Goal: Information Seeking & Learning: Find contact information

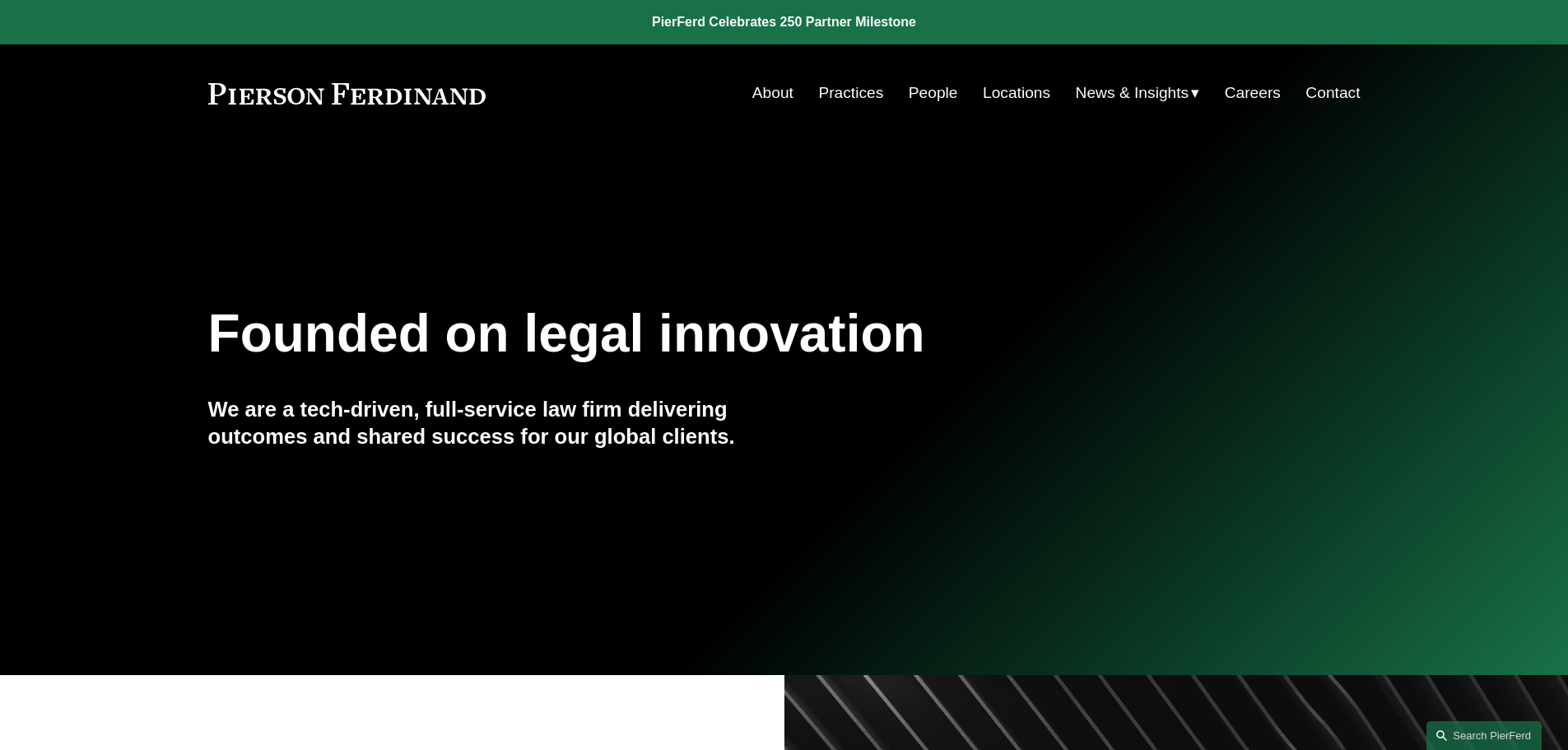
click at [941, 88] on link "People" at bounding box center [933, 93] width 50 height 31
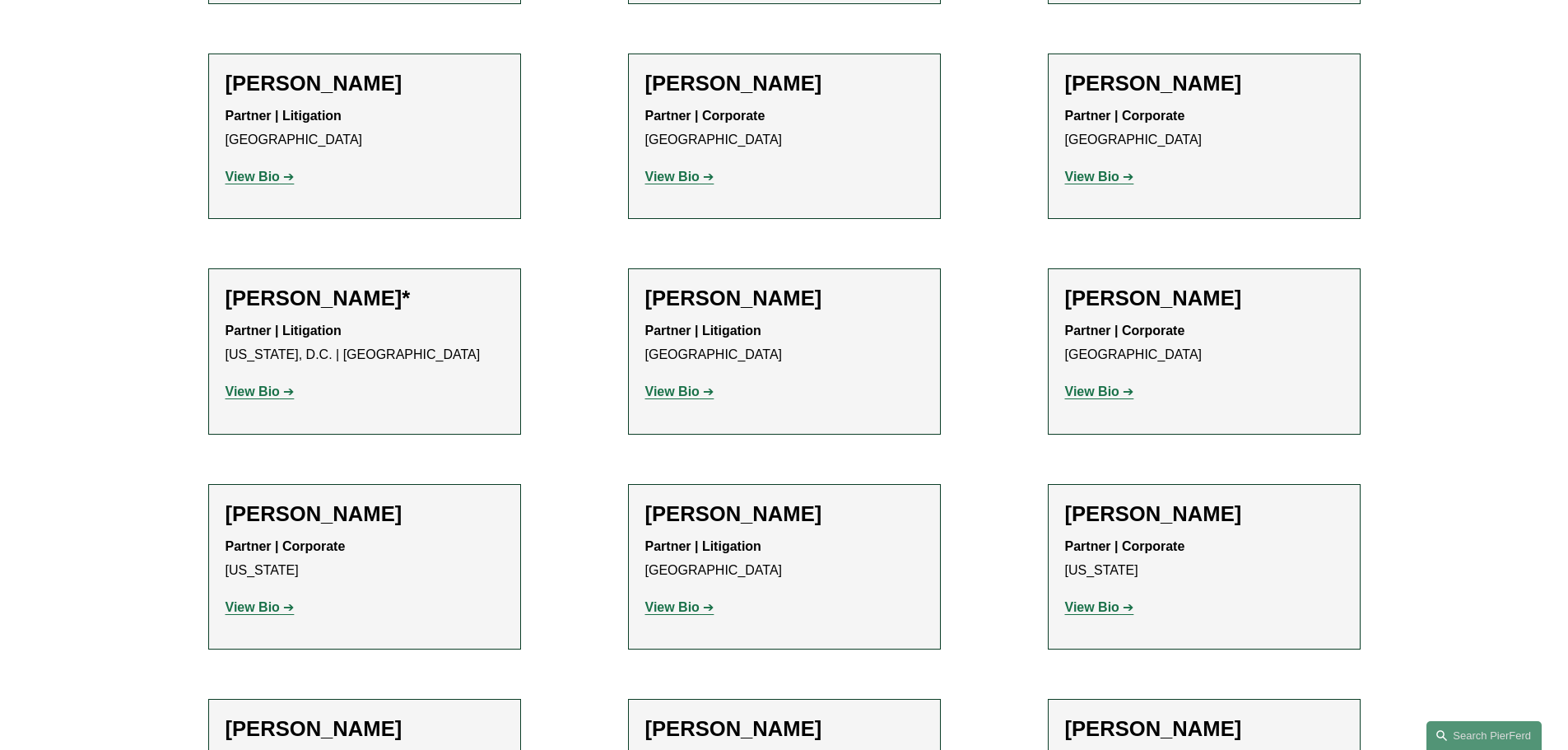
scroll to position [7536, 0]
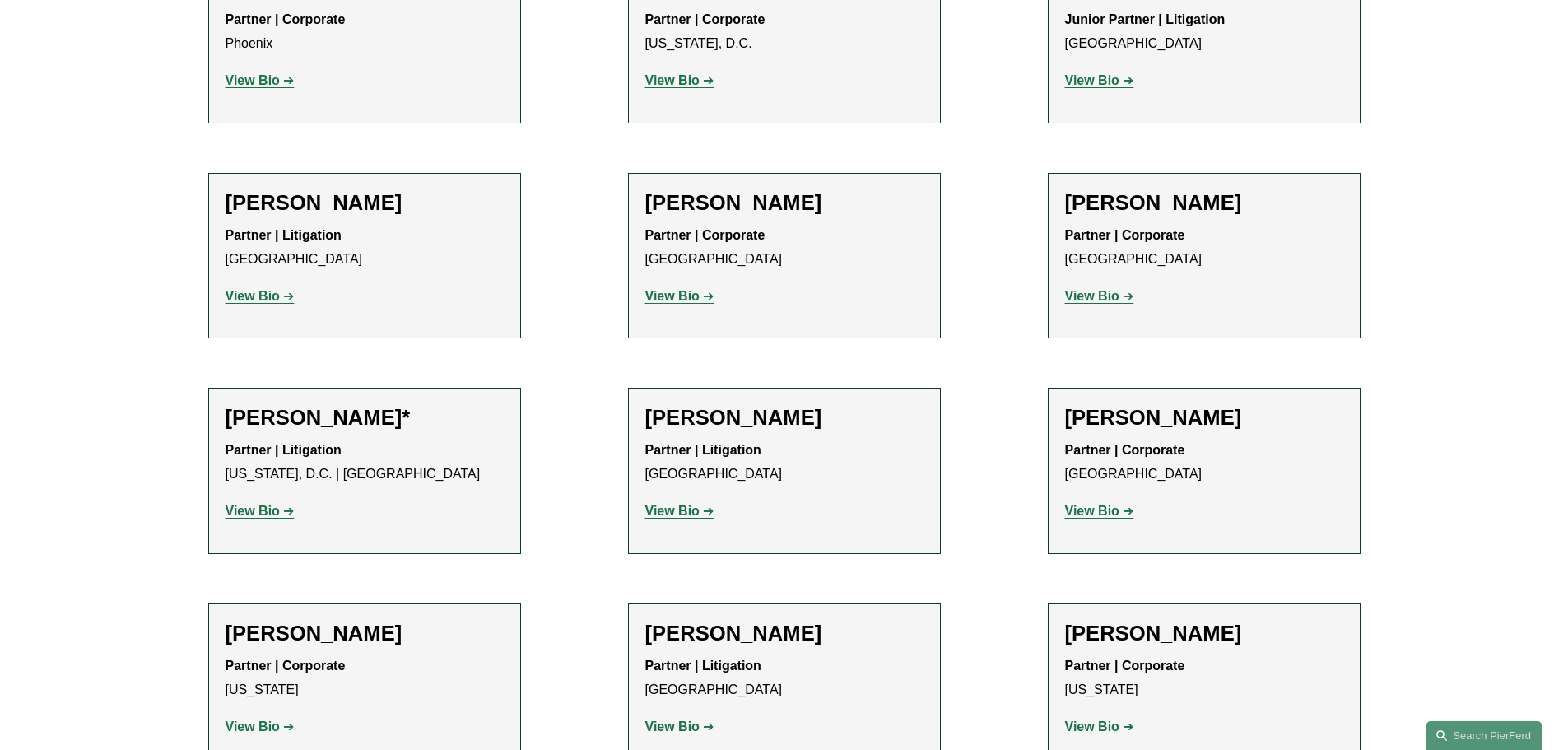
click at [273, 504] on strong "View Bio" at bounding box center [252, 510] width 54 height 14
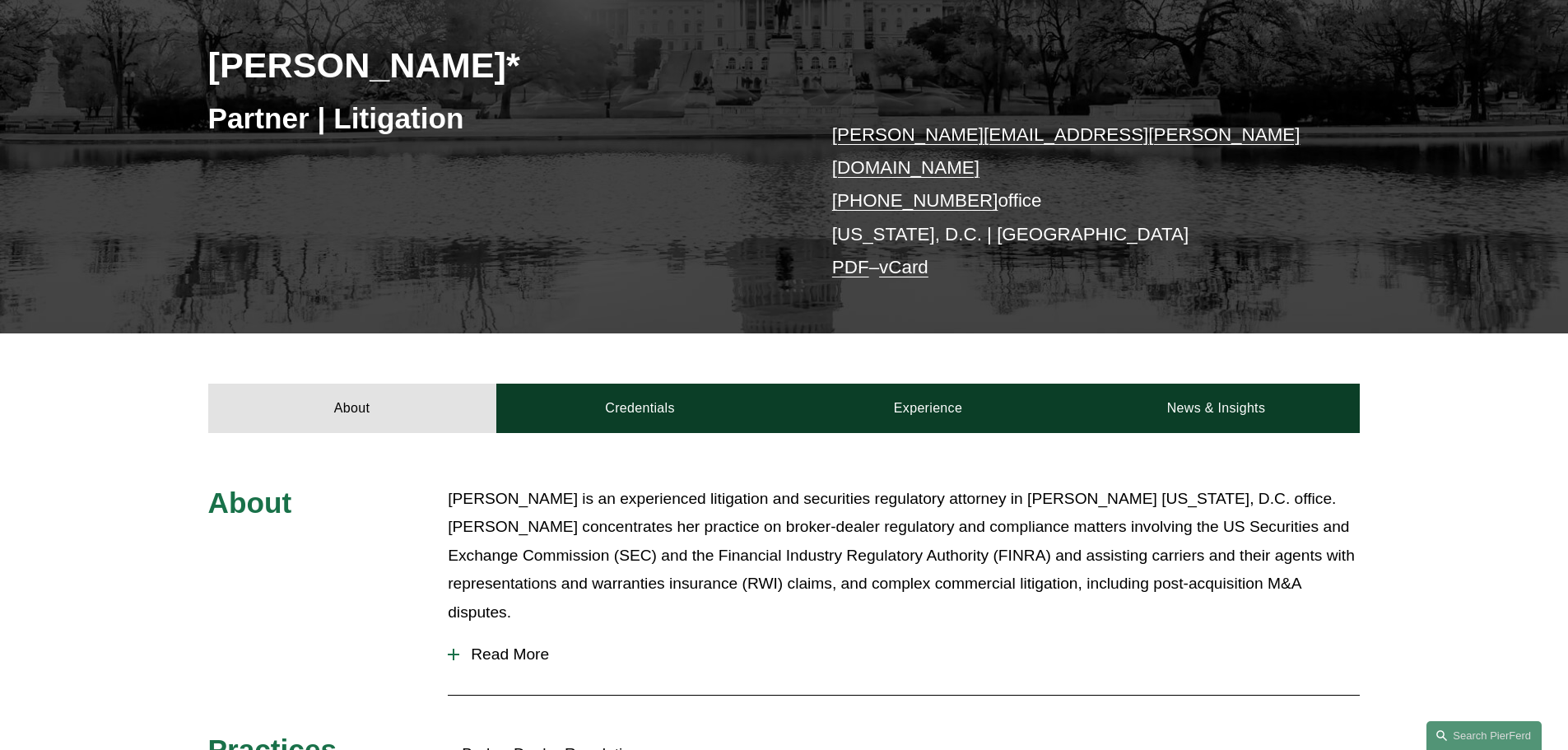
scroll to position [237, 0]
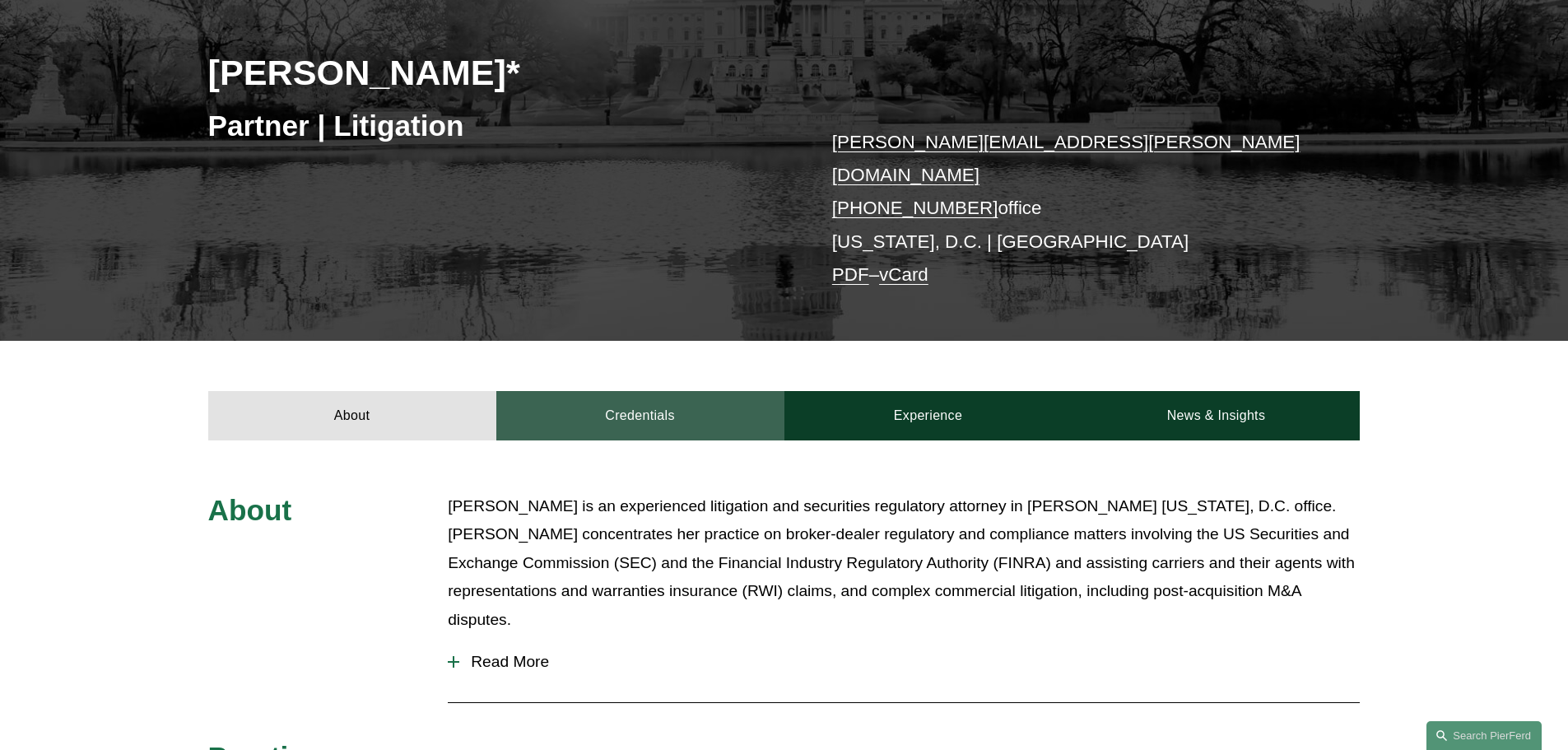
click at [658, 391] on link "Credentials" at bounding box center [640, 416] width 288 height 50
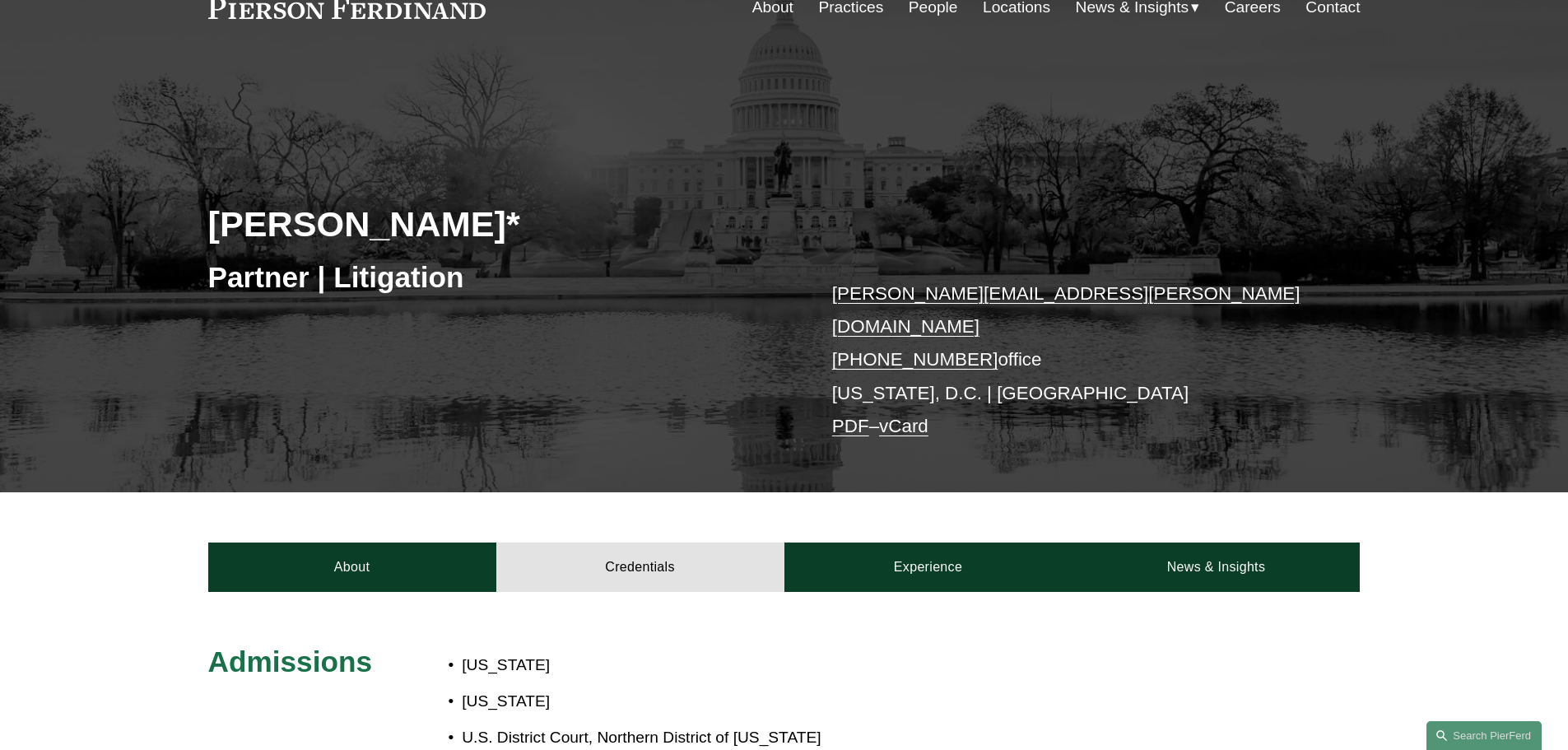
scroll to position [0, 0]
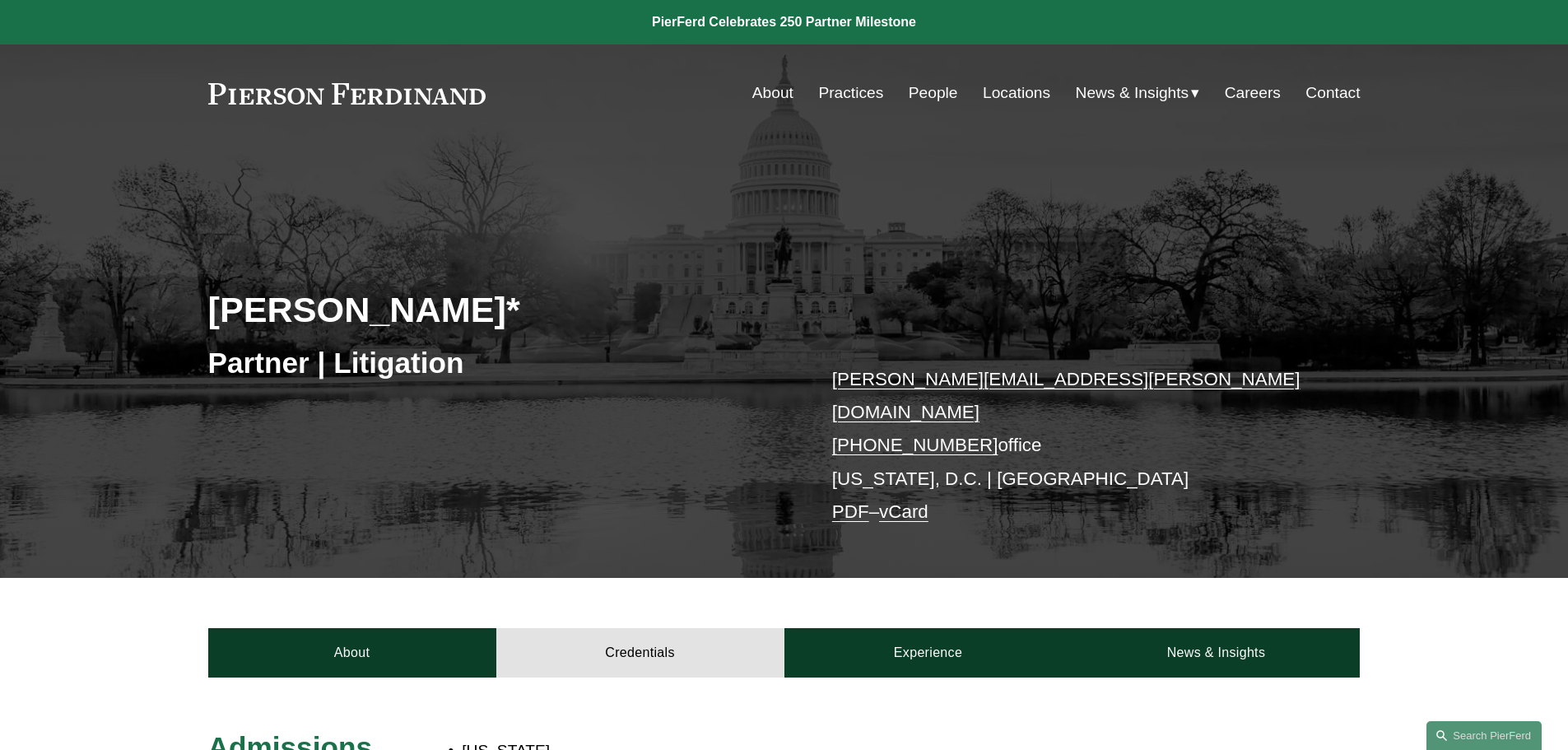
click at [415, 300] on h2 "[PERSON_NAME]*" at bounding box center [496, 309] width 576 height 43
